Goal: Check status: Check status

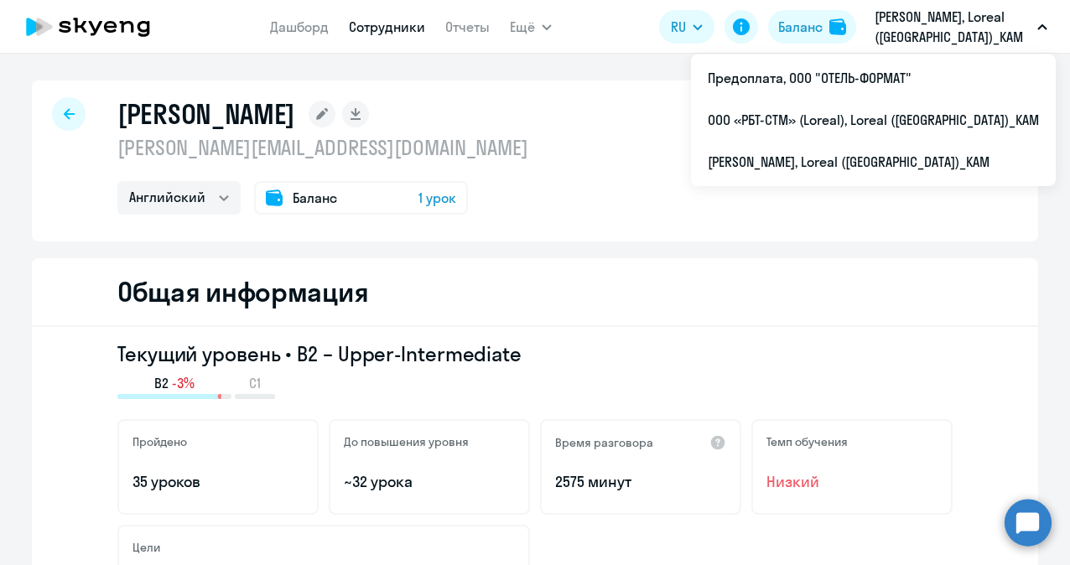
select select "english"
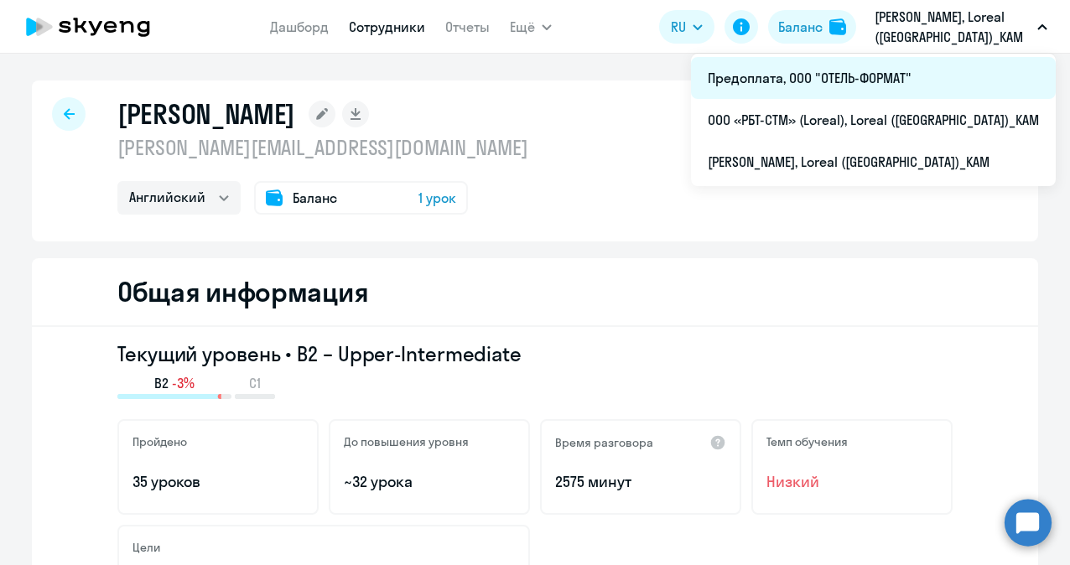
click at [919, 76] on li "Предоплата, ООО "ОТЕЛЬ-ФОРМАТ"" at bounding box center [873, 78] width 365 height 42
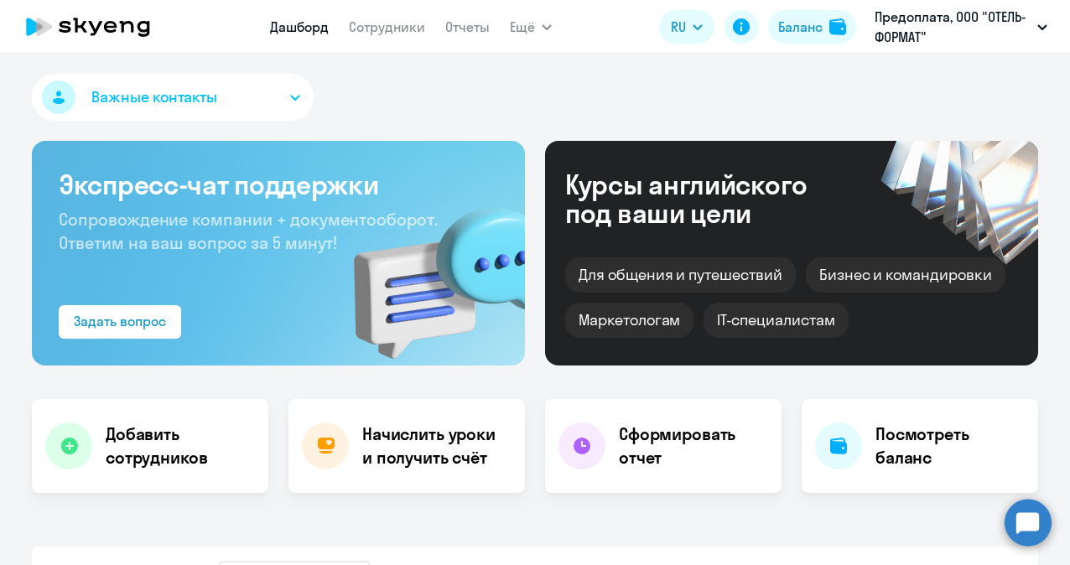
select select "30"
click at [802, 21] on div "Баланс" at bounding box center [800, 27] width 44 height 20
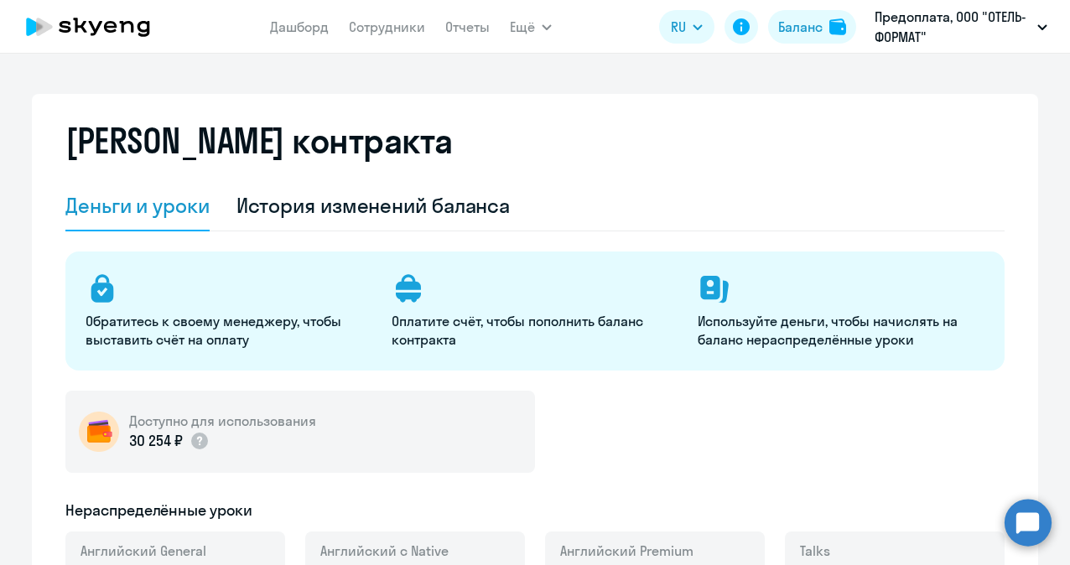
select select "english_adult_not_native_speaker"
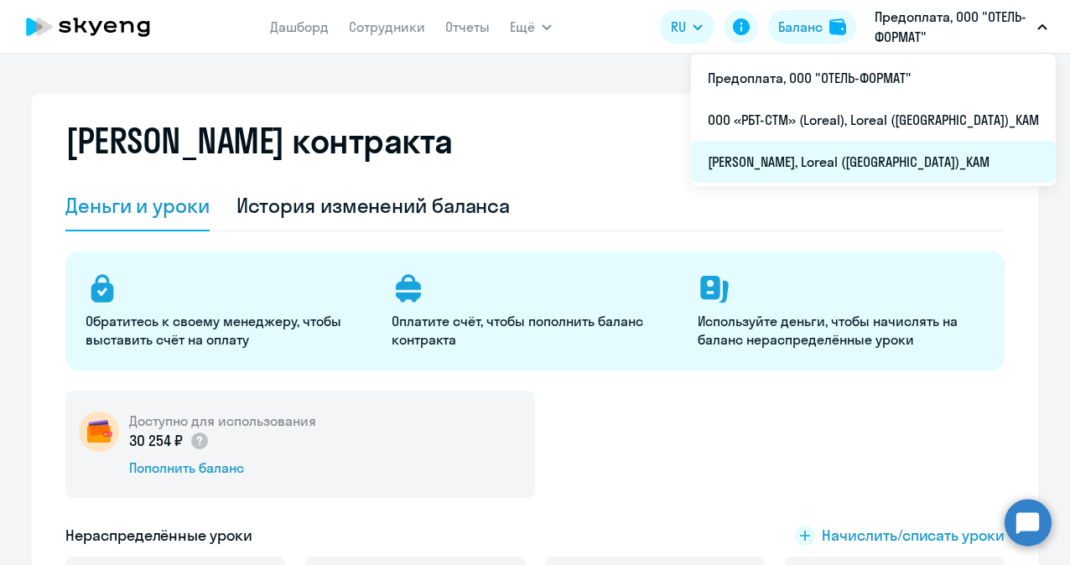
click at [841, 165] on li "[PERSON_NAME], Loreal ([GEOGRAPHIC_DATA])_KAM" at bounding box center [873, 162] width 365 height 42
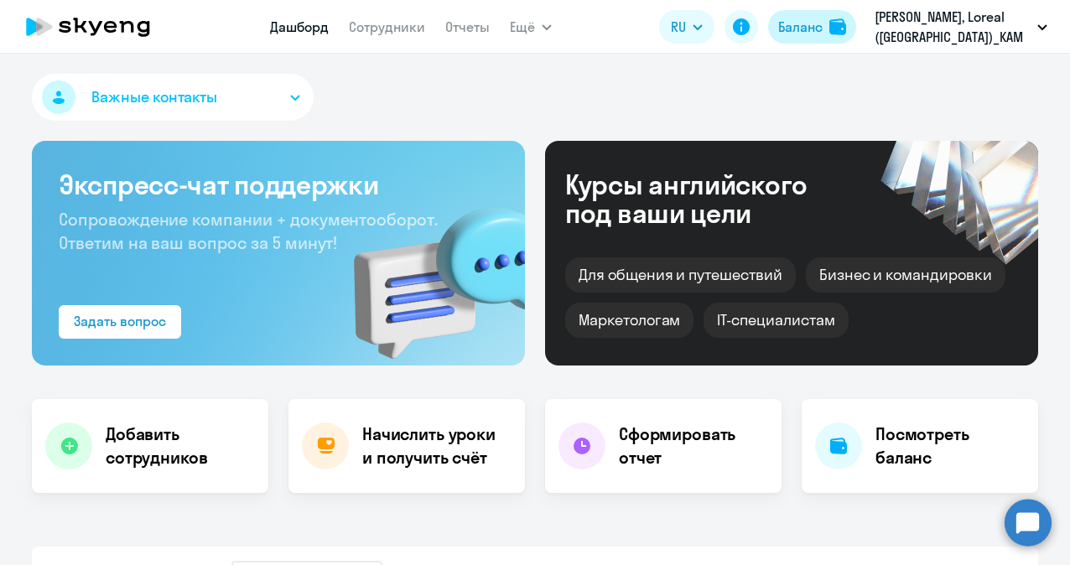
click at [814, 29] on div "Баланс" at bounding box center [800, 27] width 44 height 20
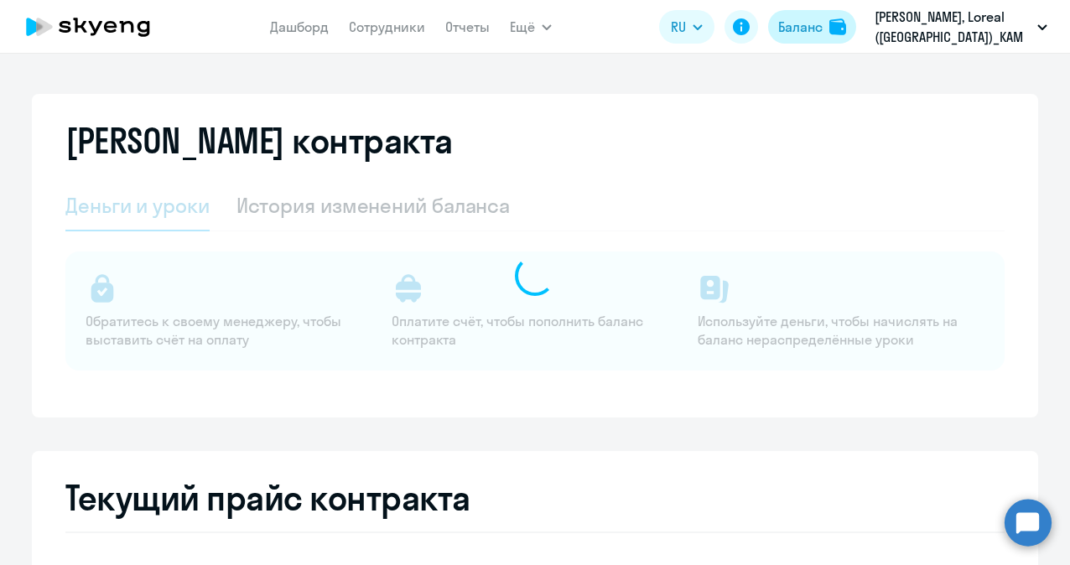
select select "english_adult_not_native_speaker"
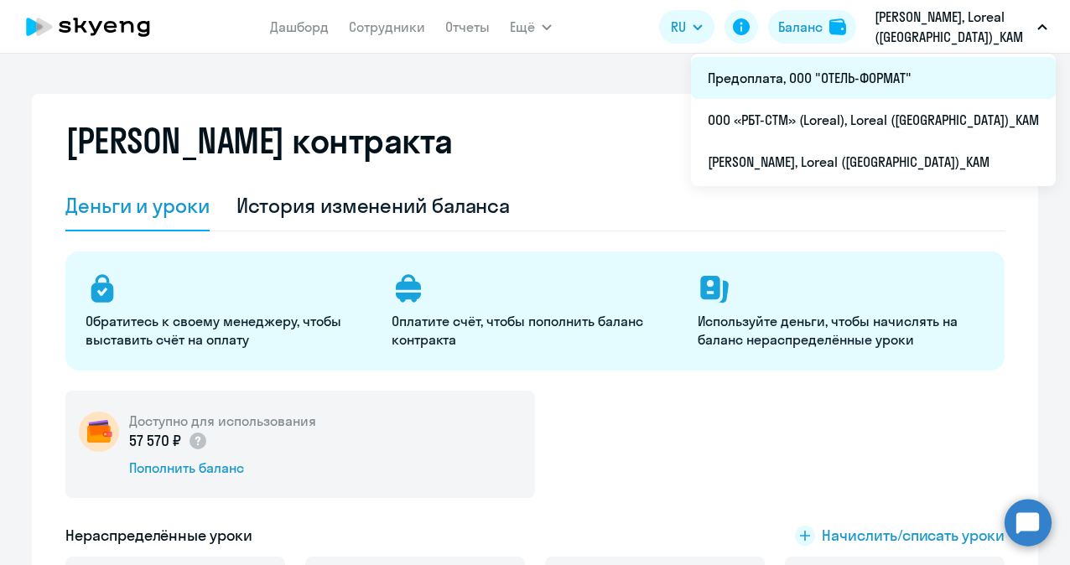
click at [906, 77] on li "Предоплата, ООО "ОТЕЛЬ-ФОРМАТ"" at bounding box center [873, 78] width 365 height 42
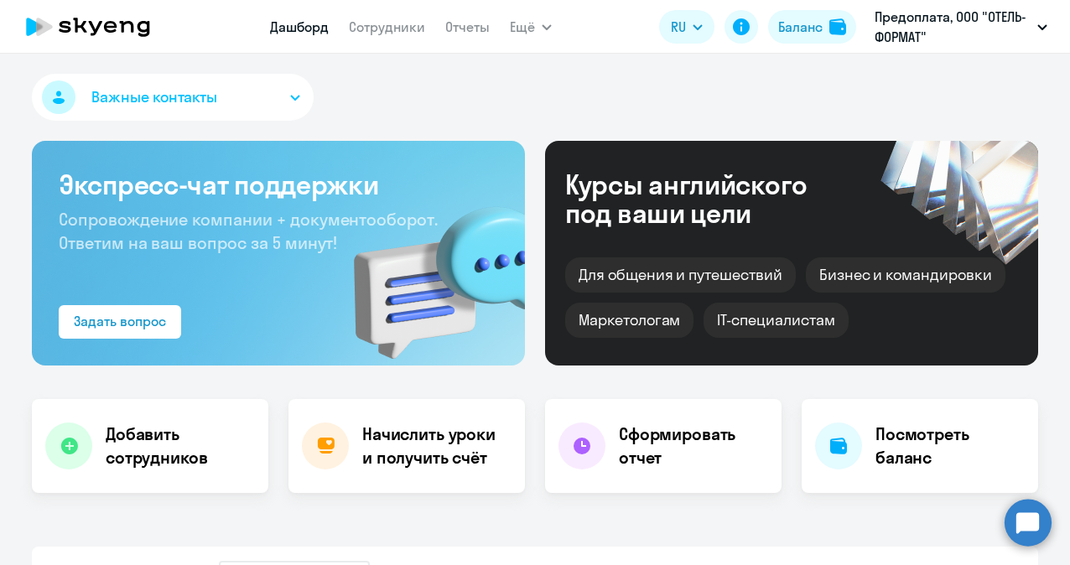
select select "30"
